Goal: Transaction & Acquisition: Download file/media

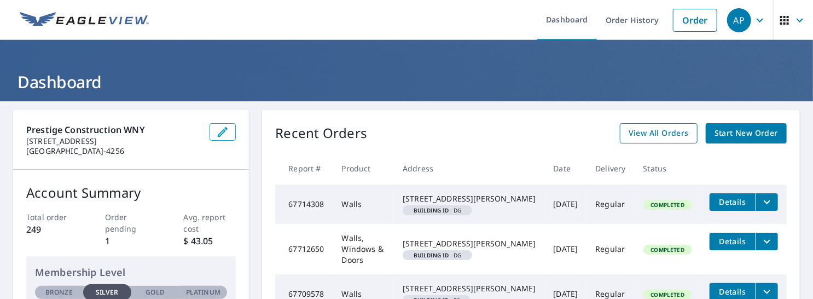
click at [672, 130] on span "View All Orders" at bounding box center [659, 133] width 60 height 14
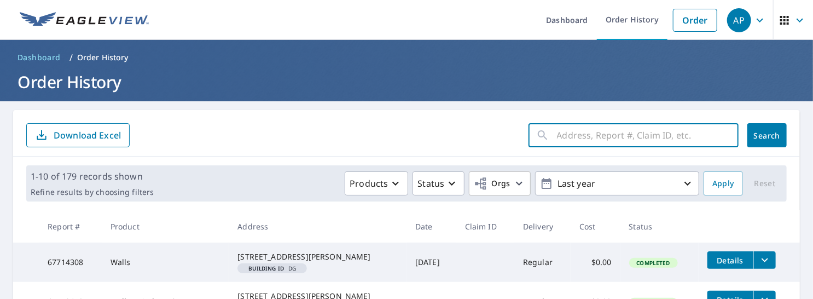
click at [557, 142] on input "text" at bounding box center [648, 135] width 182 height 31
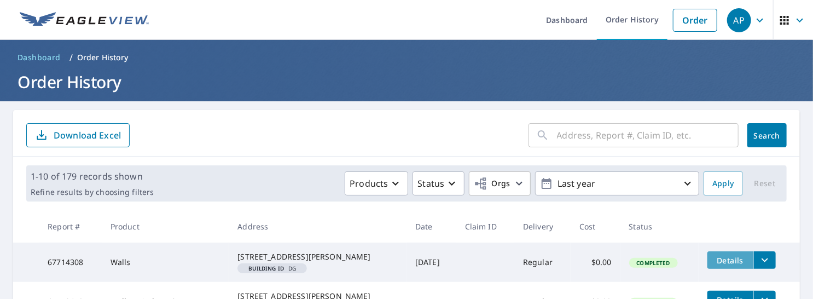
click at [724, 265] on button "Details" at bounding box center [730, 260] width 46 height 18
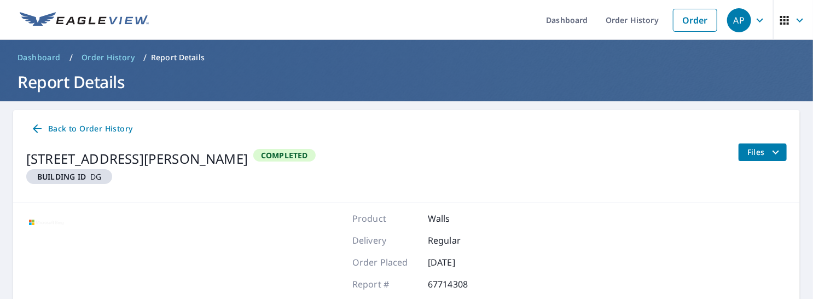
click at [747, 146] on span "Files" at bounding box center [764, 152] width 35 height 13
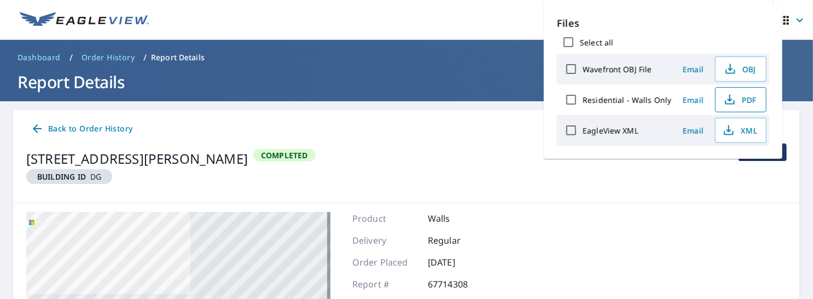
click at [733, 104] on span "PDF" at bounding box center [739, 99] width 35 height 13
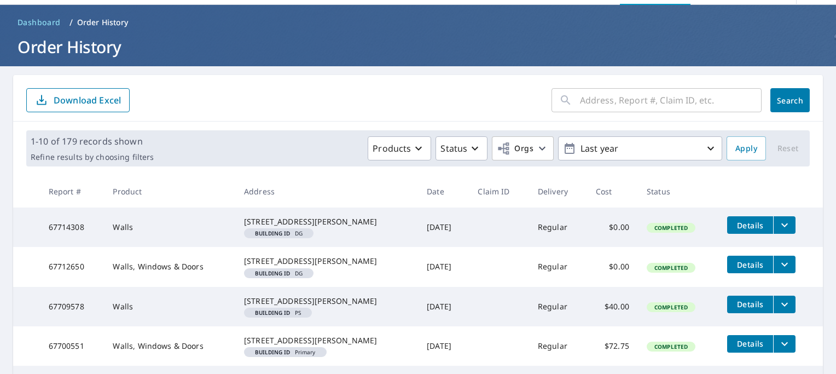
scroll to position [55, 0]
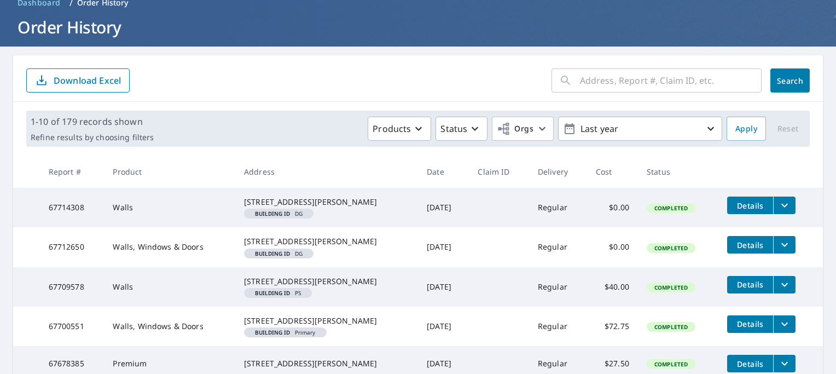
click at [608, 80] on input "text" at bounding box center [671, 80] width 182 height 31
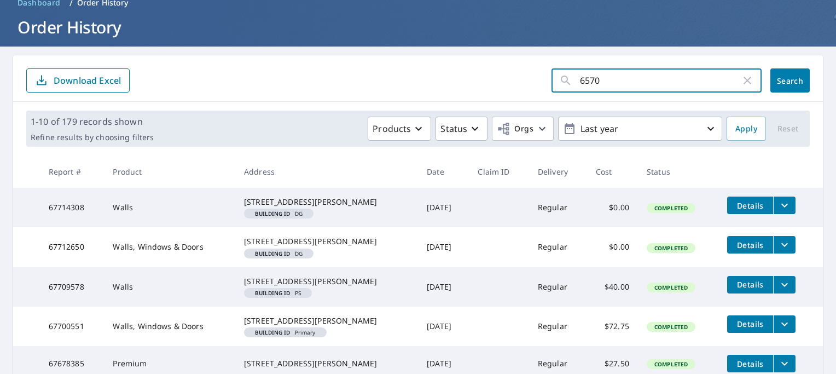
type input "6570"
click at [796, 54] on main "6570 ​ Search Download Excel 1-10 of 179 records shown Refine results by choosi…" at bounding box center [418, 324] width 836 height 555
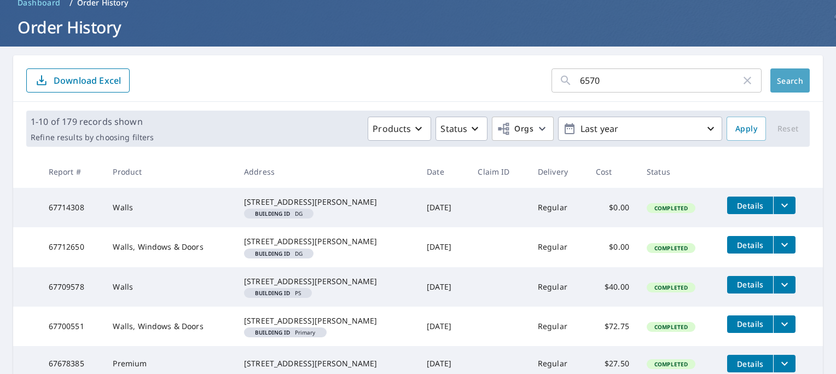
click at [794, 72] on button "Search" at bounding box center [789, 80] width 39 height 24
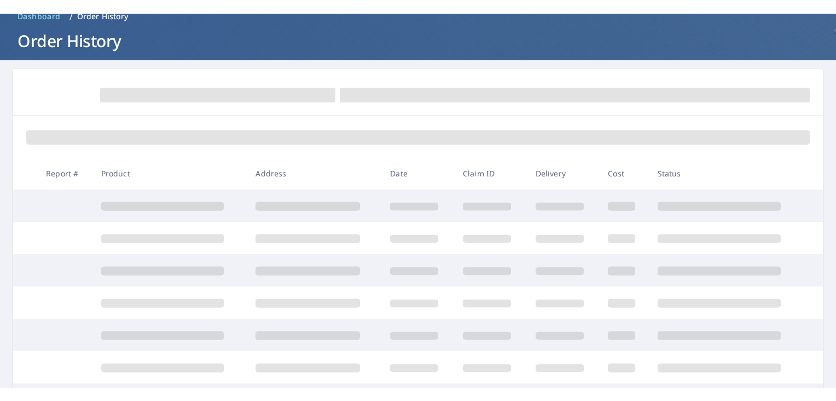
scroll to position [6, 0]
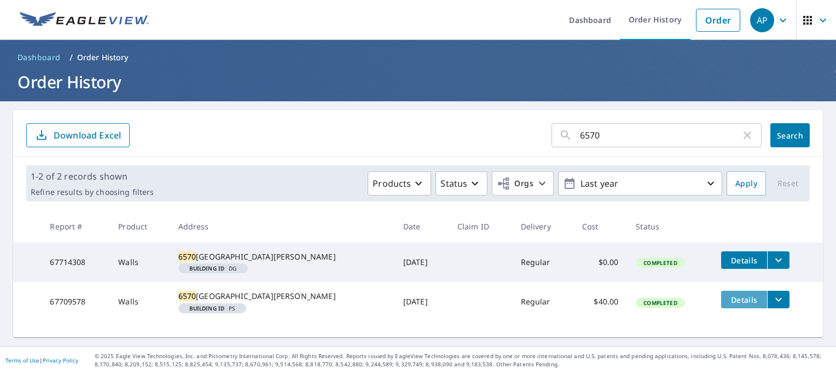
click at [728, 298] on span "Details" at bounding box center [744, 299] width 33 height 10
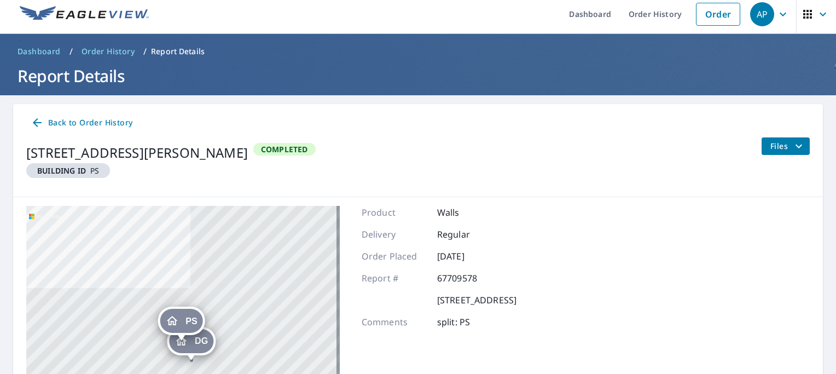
click at [780, 147] on span "Files" at bounding box center [787, 146] width 35 height 13
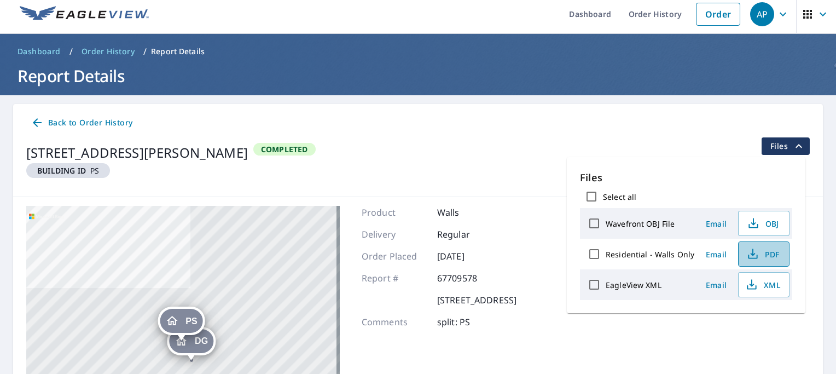
click at [750, 251] on icon "button" at bounding box center [752, 253] width 13 height 13
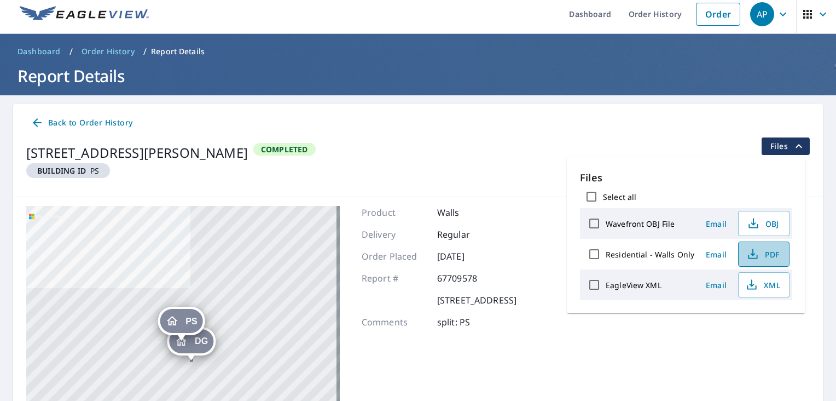
click at [757, 254] on span "PDF" at bounding box center [762, 253] width 35 height 13
